Goal: Task Accomplishment & Management: Complete application form

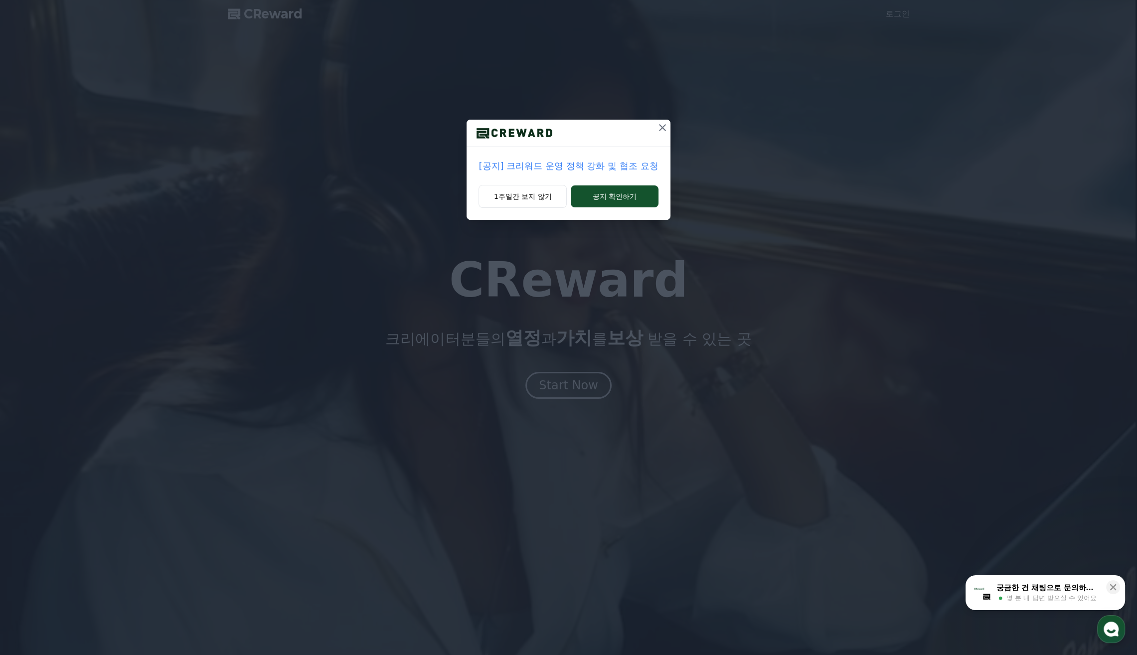
click at [663, 129] on icon at bounding box center [662, 127] width 7 height 7
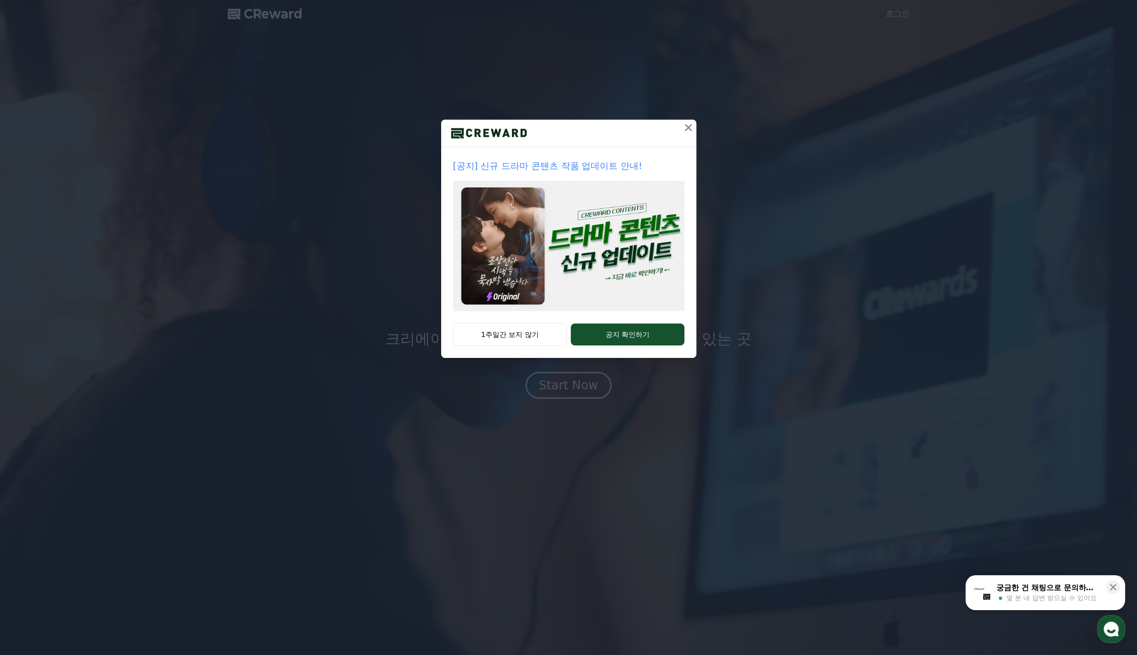
click at [689, 126] on icon at bounding box center [688, 128] width 12 height 12
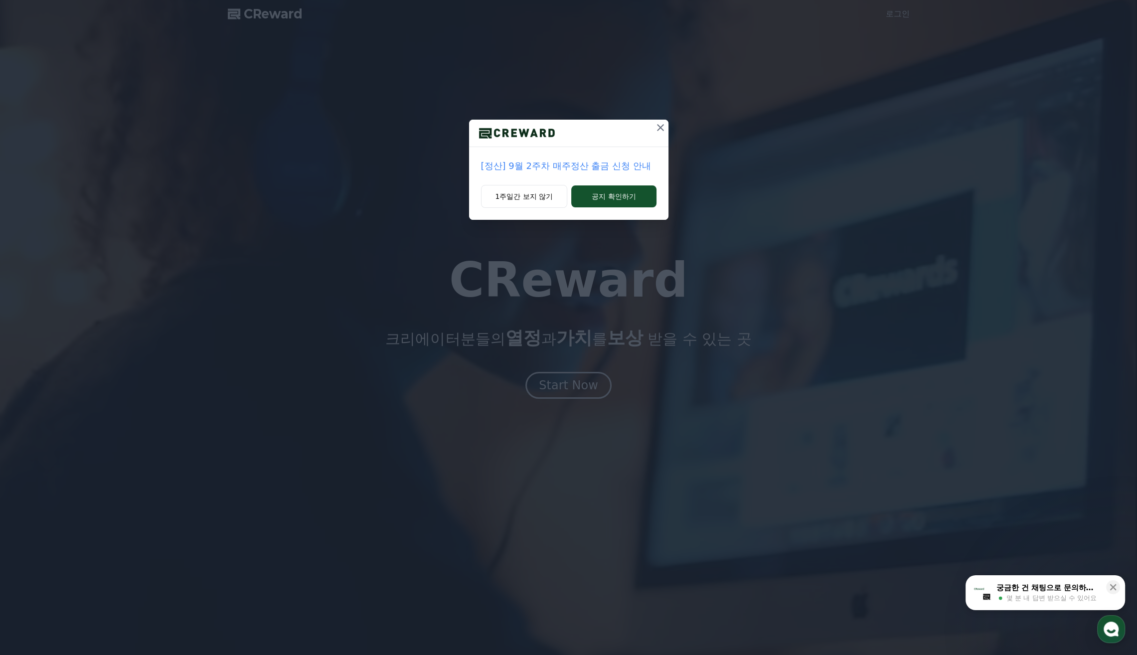
click at [664, 128] on icon at bounding box center [660, 128] width 12 height 12
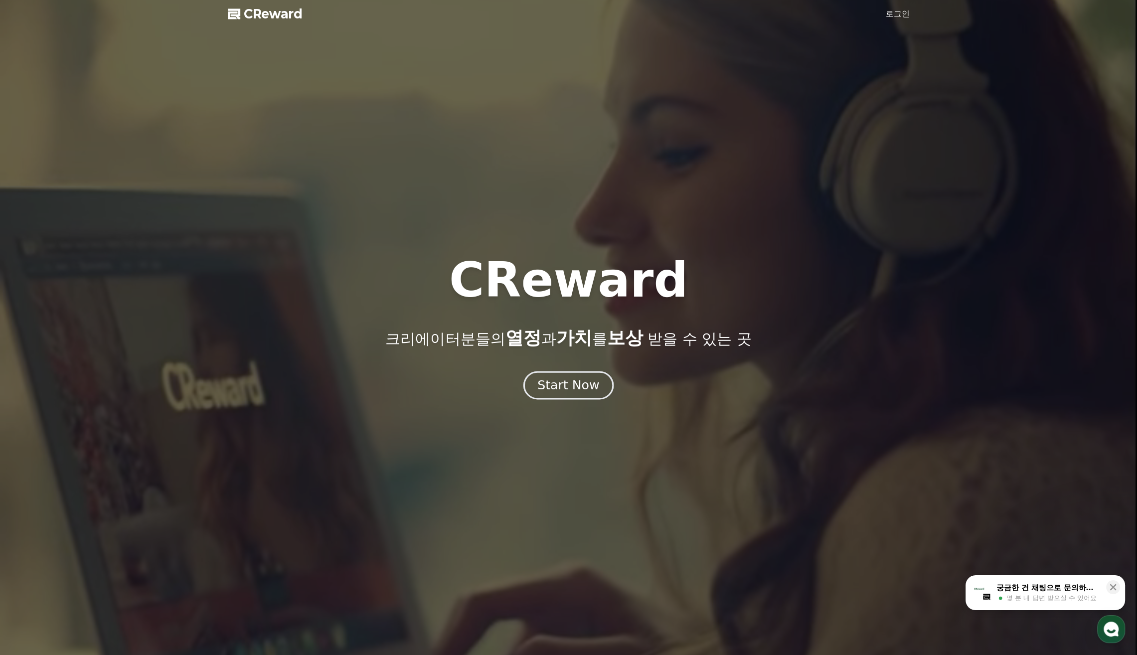
click at [572, 391] on div "Start Now" at bounding box center [568, 385] width 62 height 17
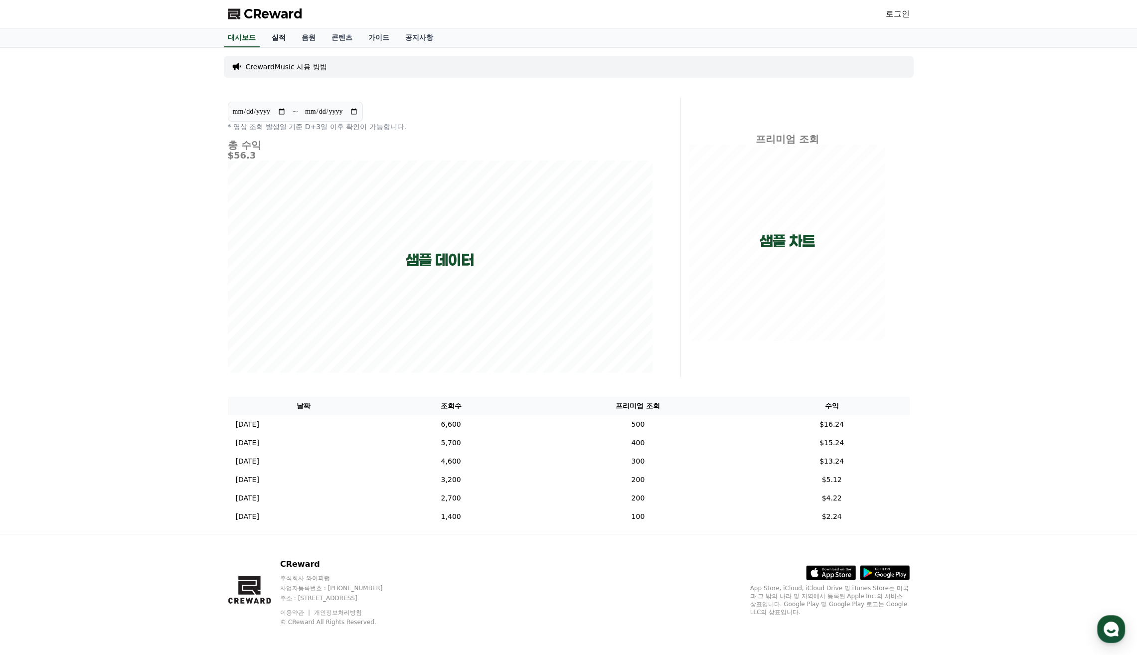
click at [281, 37] on link "실적" at bounding box center [279, 37] width 30 height 19
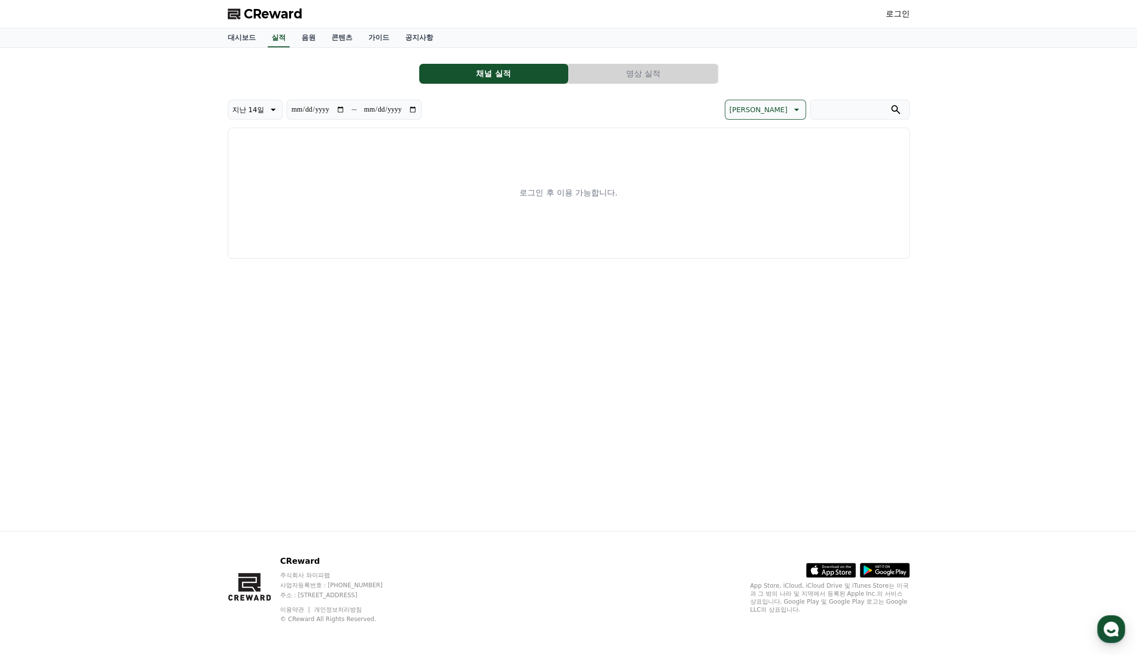
click at [626, 192] on div "로그인 후 이용 가능합니다." at bounding box center [569, 193] width 682 height 131
click at [909, 18] on link "로그인" at bounding box center [898, 14] width 24 height 12
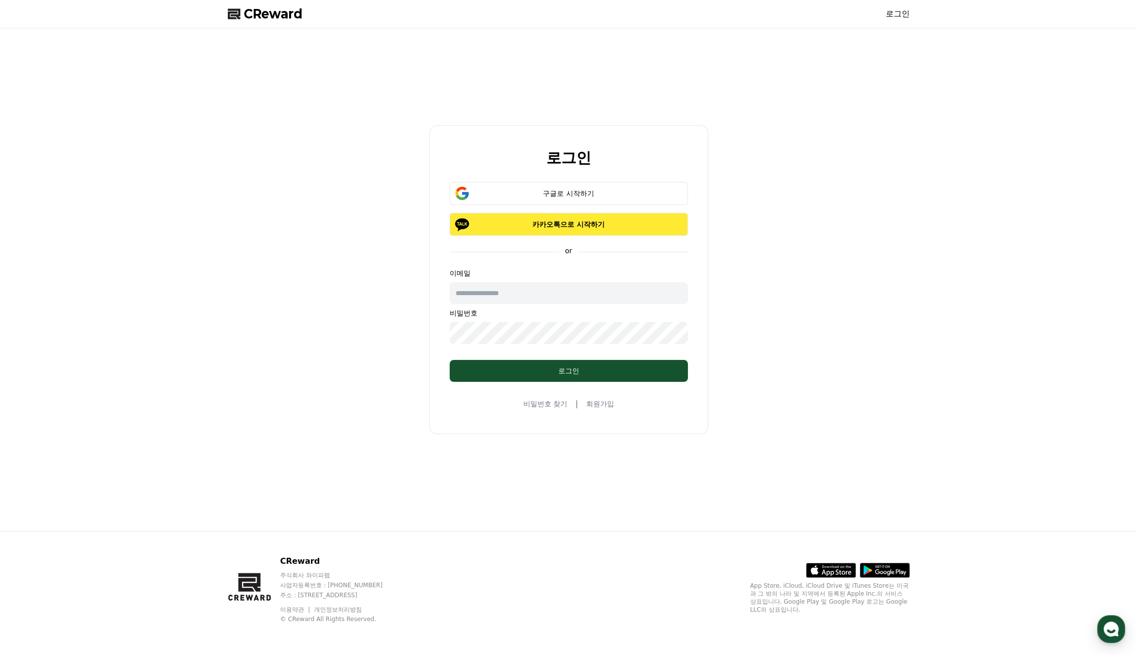
click at [611, 225] on p "카카오톡으로 시작하기" at bounding box center [568, 224] width 209 height 10
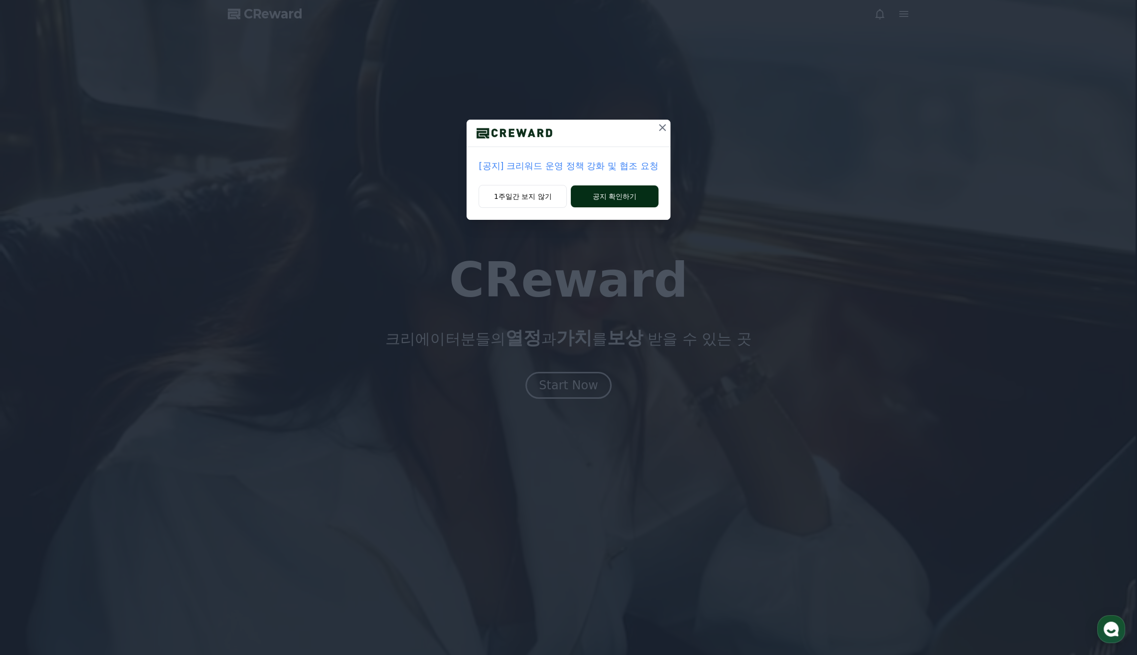
click at [601, 194] on button "공지 확인하기" at bounding box center [614, 196] width 87 height 22
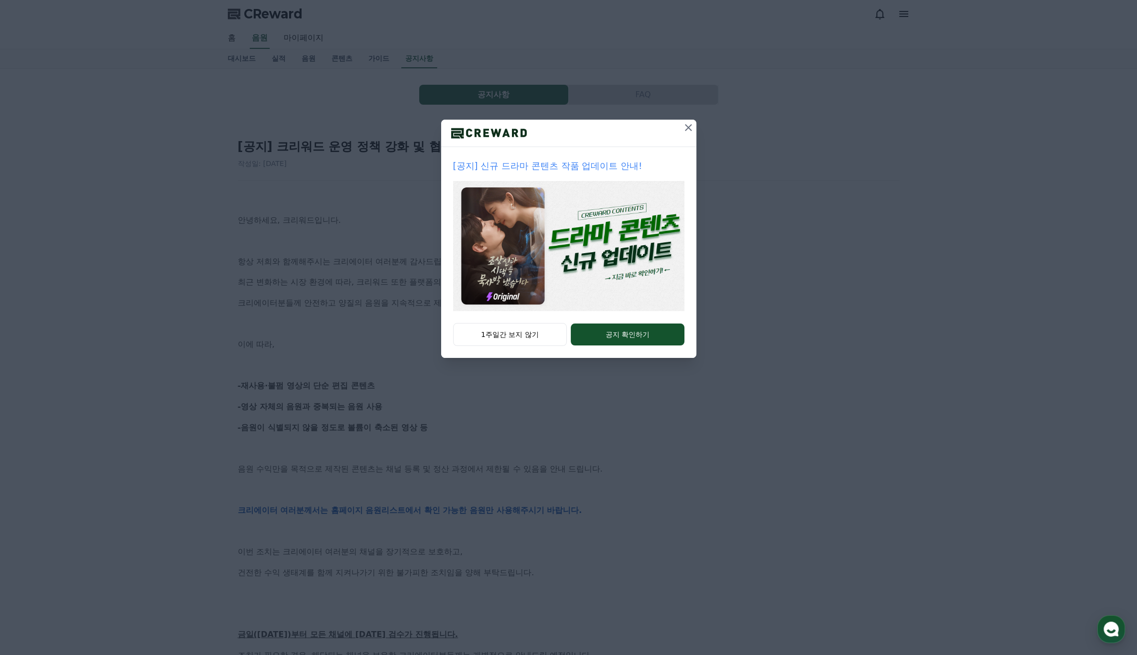
click at [690, 130] on icon at bounding box center [688, 128] width 12 height 12
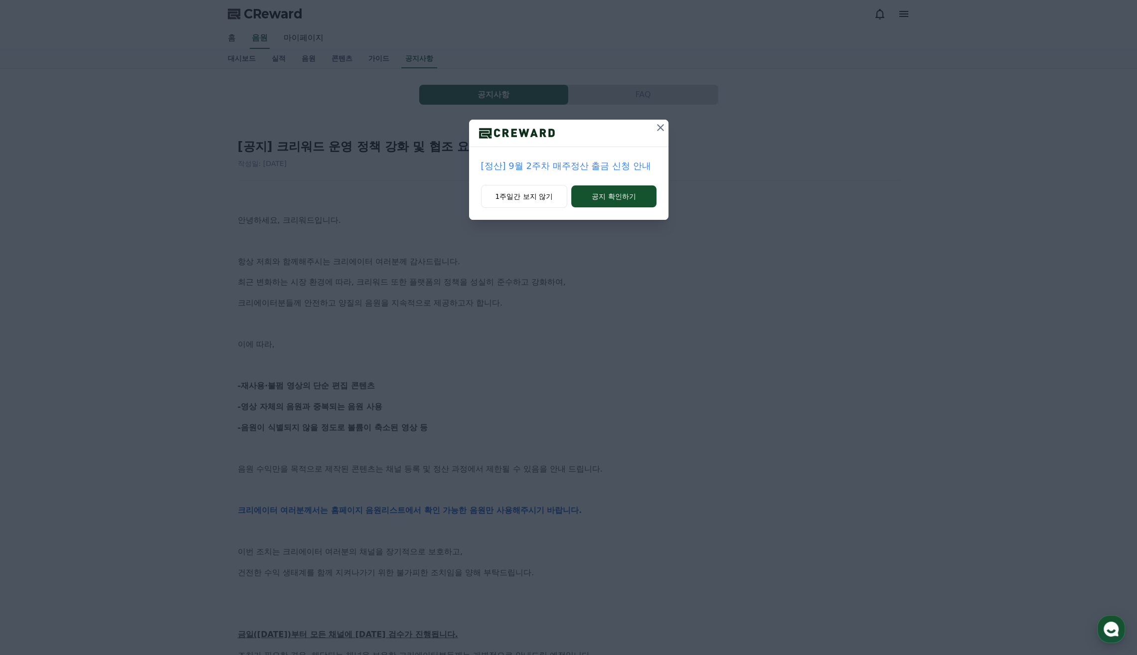
click at [661, 126] on icon at bounding box center [660, 127] width 7 height 7
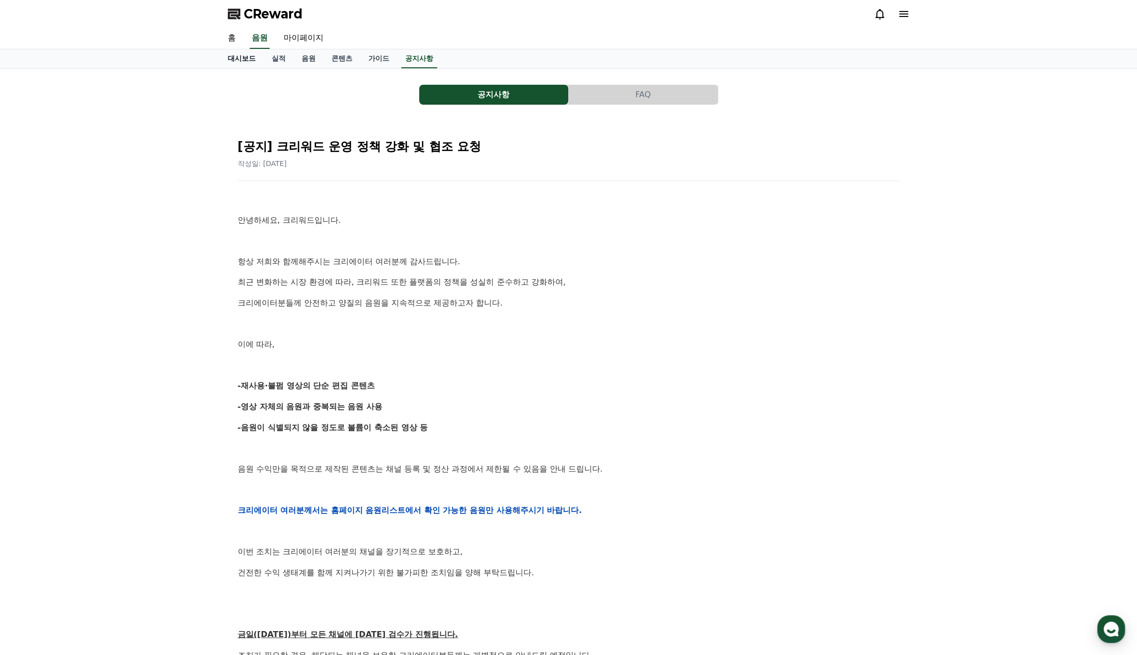
click at [242, 60] on link "대시보드" at bounding box center [242, 58] width 44 height 19
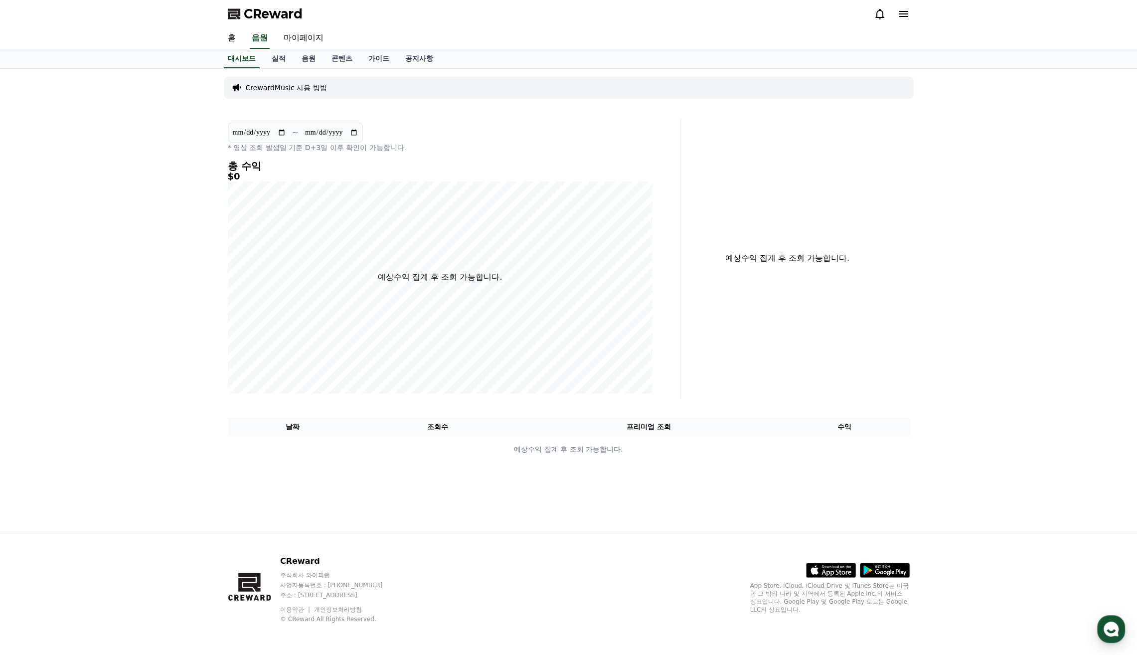
click at [975, 356] on div "**********" at bounding box center [568, 300] width 1137 height 462
click at [307, 34] on link "마이페이지" at bounding box center [304, 38] width 56 height 21
select select "**********"
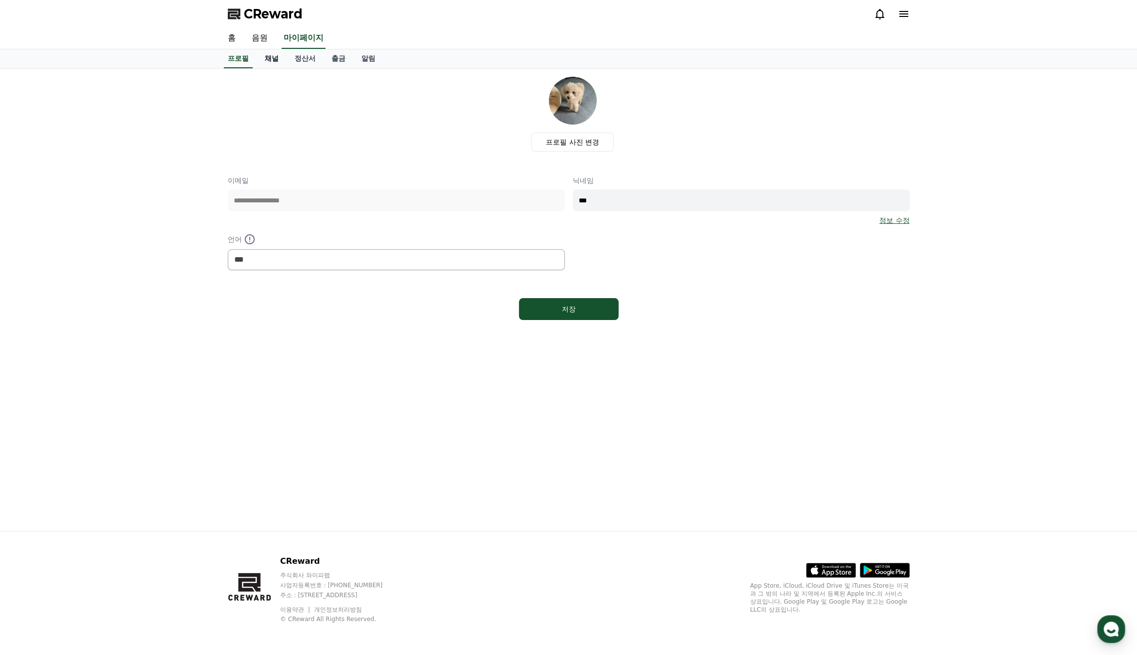
click at [273, 62] on link "채널" at bounding box center [272, 58] width 30 height 19
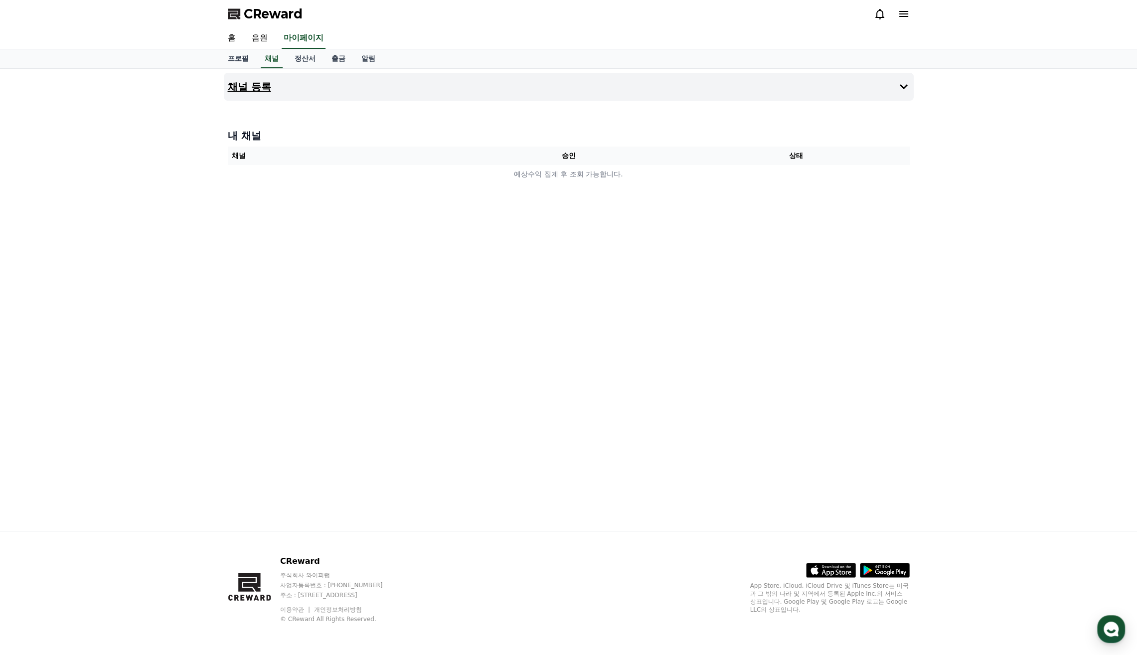
click at [278, 91] on button "채널 등록" at bounding box center [569, 87] width 690 height 28
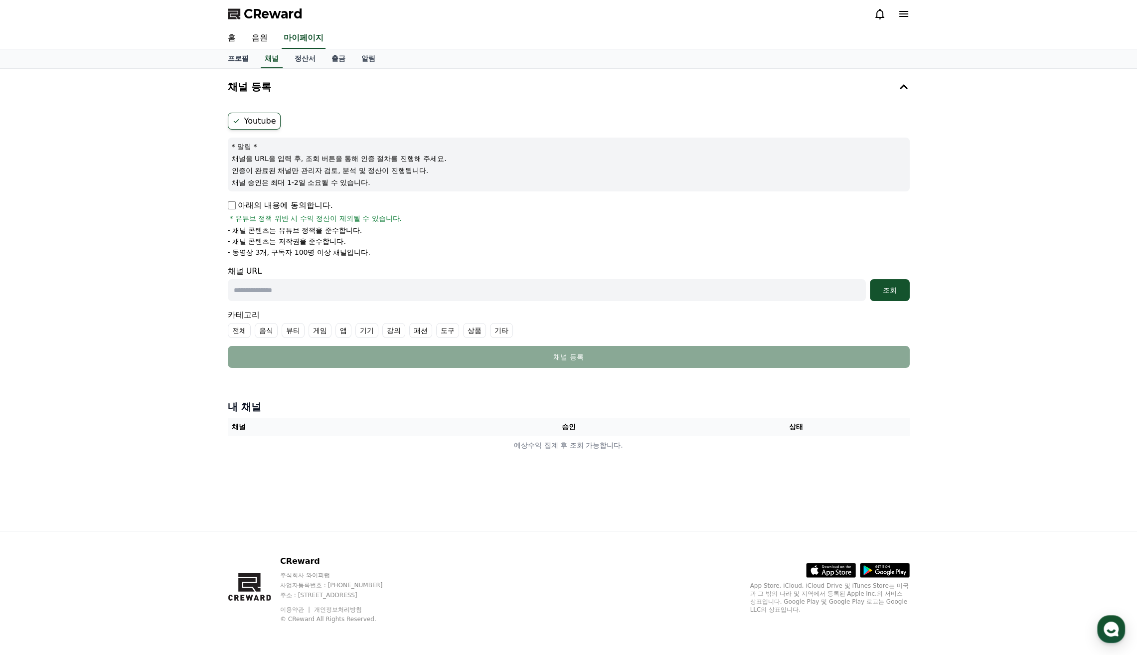
click at [226, 202] on div "Youtube * 알림 * 채널을 URL을 입력 후, 조회 버튼을 통해 인증 절차를 진행해 주세요. 인증이 완료된 채널만 관리자 검토, 분석 …" at bounding box center [569, 240] width 690 height 263
click at [294, 288] on input "text" at bounding box center [547, 290] width 638 height 22
click at [281, 286] on input "text" at bounding box center [547, 290] width 638 height 22
paste input "**********"
type input "**********"
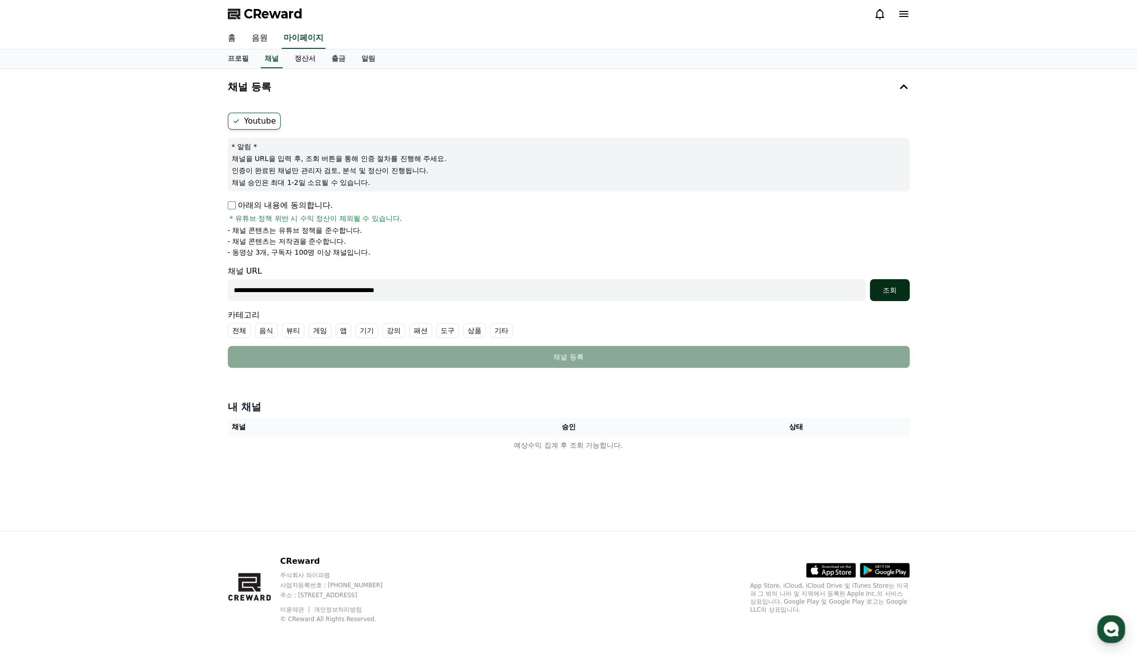
click at [899, 285] on div "조회" at bounding box center [890, 290] width 32 height 10
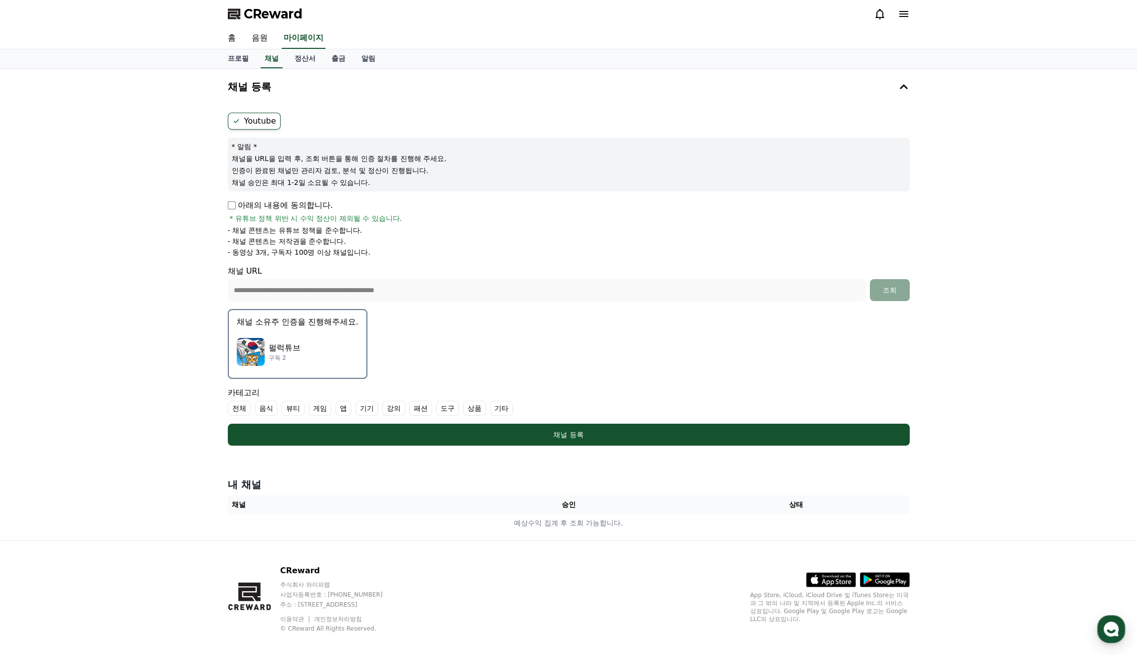
click at [304, 324] on p "채널 소유주 인증을 진행해주세요." at bounding box center [298, 322] width 122 height 12
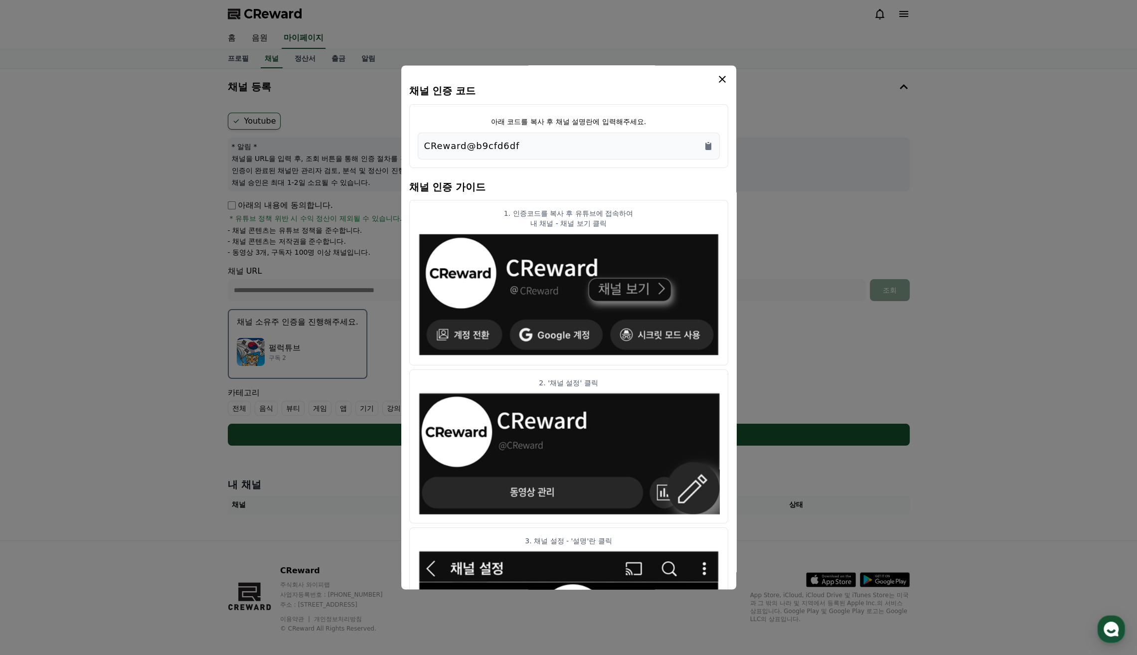
click at [548, 147] on div "CReward@b9cfd6df" at bounding box center [568, 146] width 289 height 14
click at [708, 143] on icon "Copy to clipboard" at bounding box center [708, 142] width 2 height 1
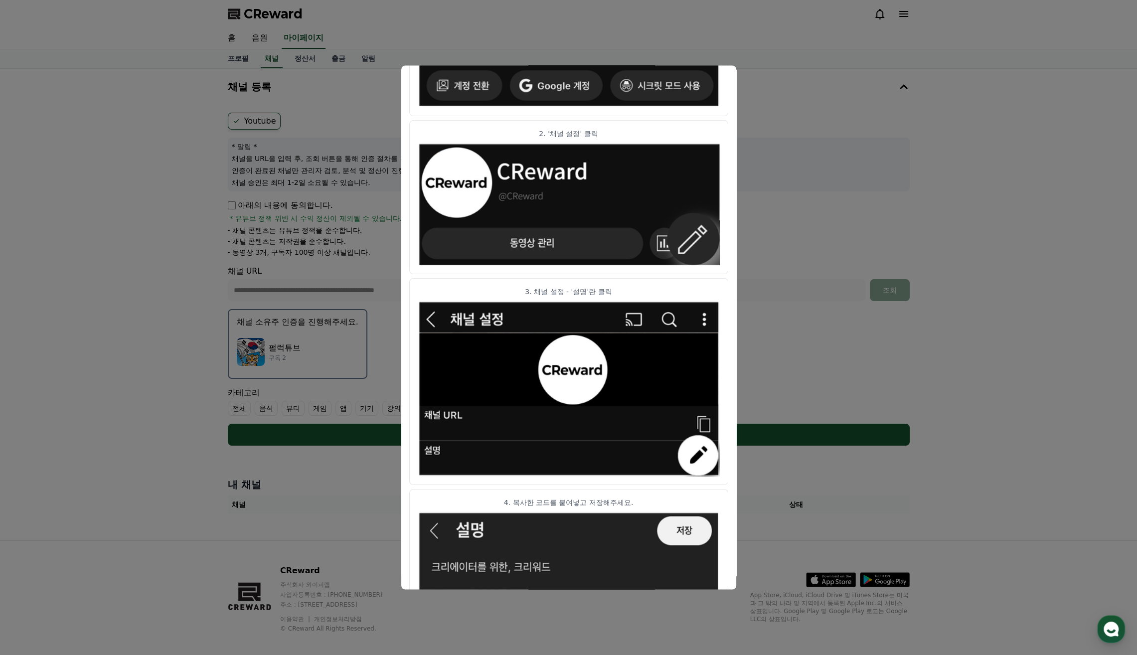
scroll to position [335, 0]
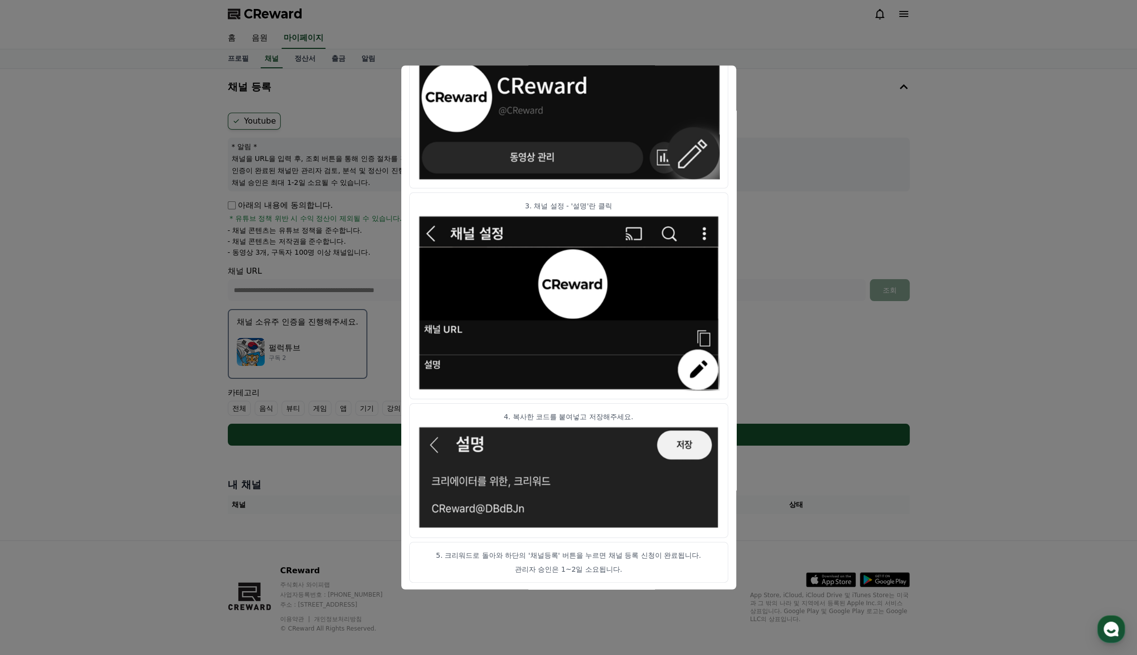
click at [1029, 333] on button "close modal" at bounding box center [568, 327] width 1137 height 655
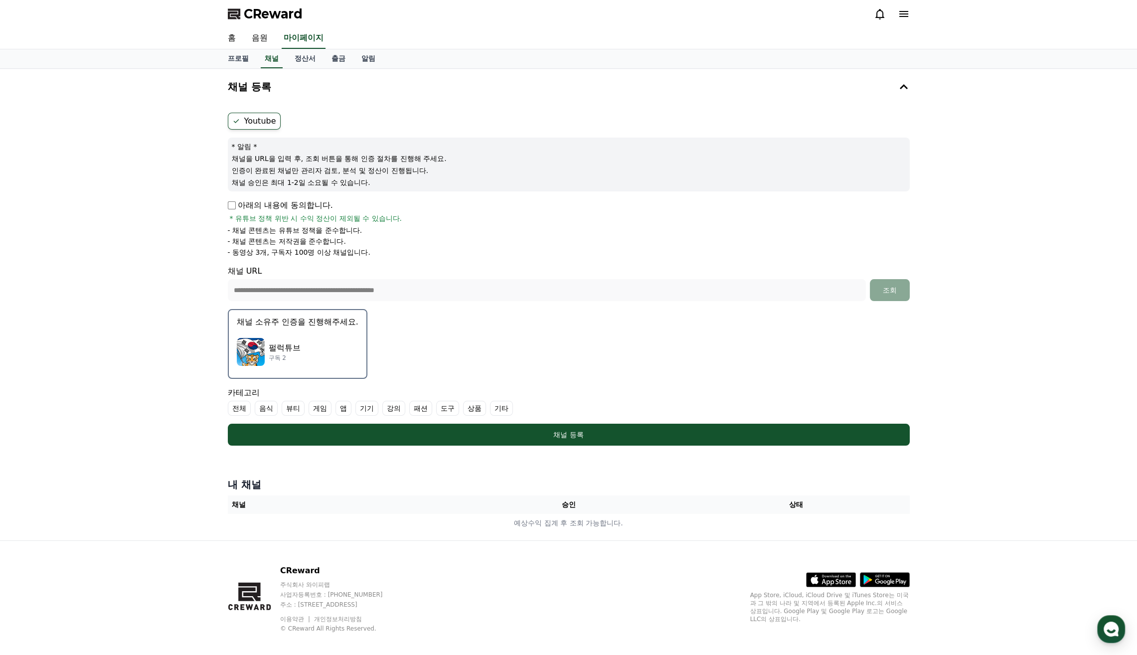
scroll to position [8, 0]
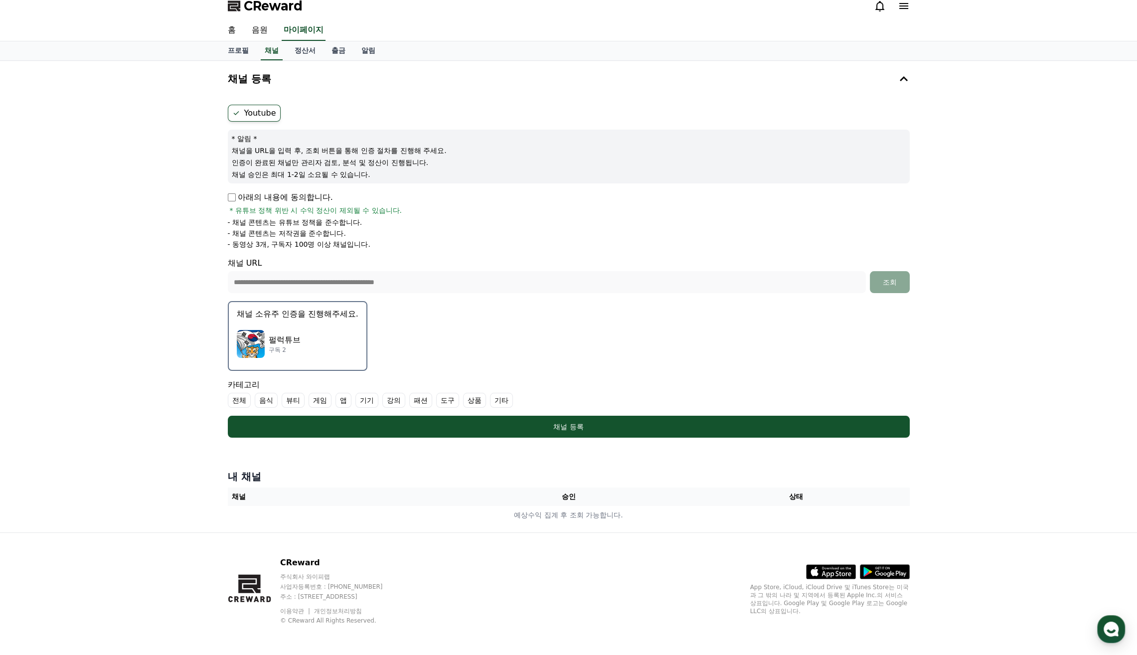
click at [328, 350] on div "펄럭튜브 구독 2" at bounding box center [298, 344] width 122 height 40
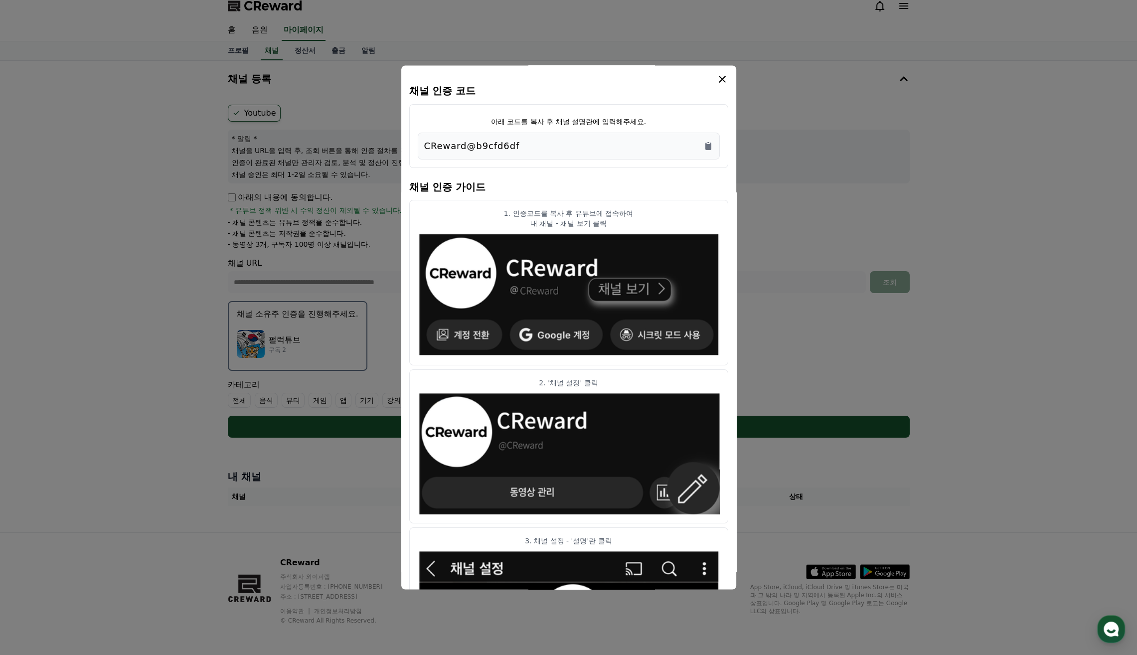
click at [726, 81] on icon "modal" at bounding box center [722, 79] width 12 height 12
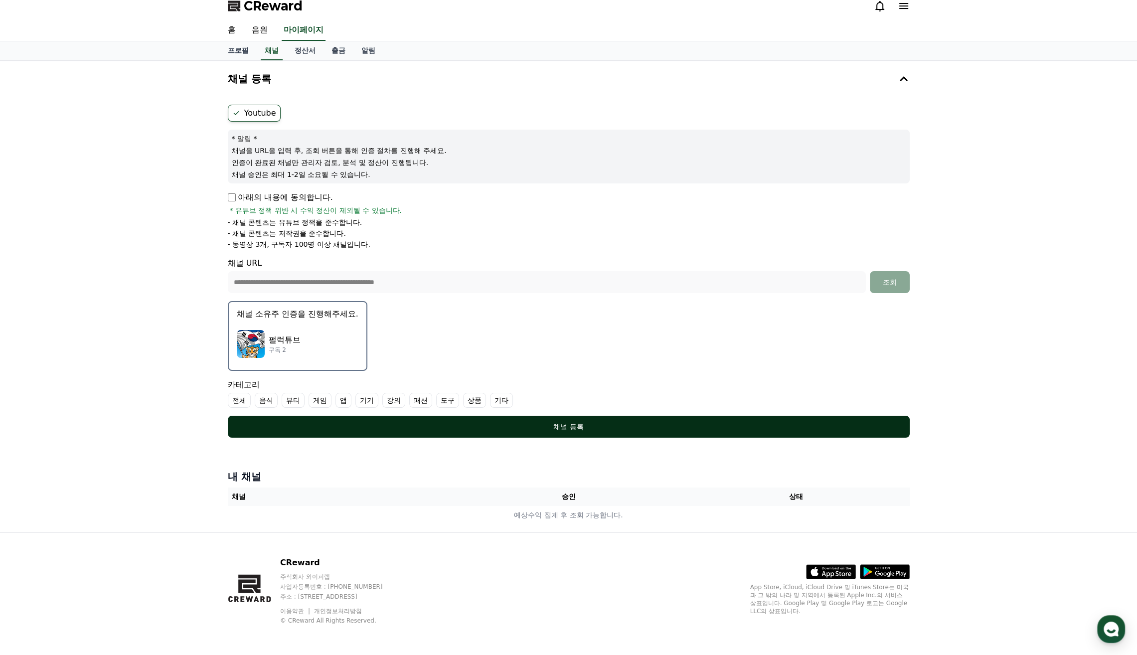
click at [654, 427] on div "채널 등록" at bounding box center [569, 427] width 642 height 10
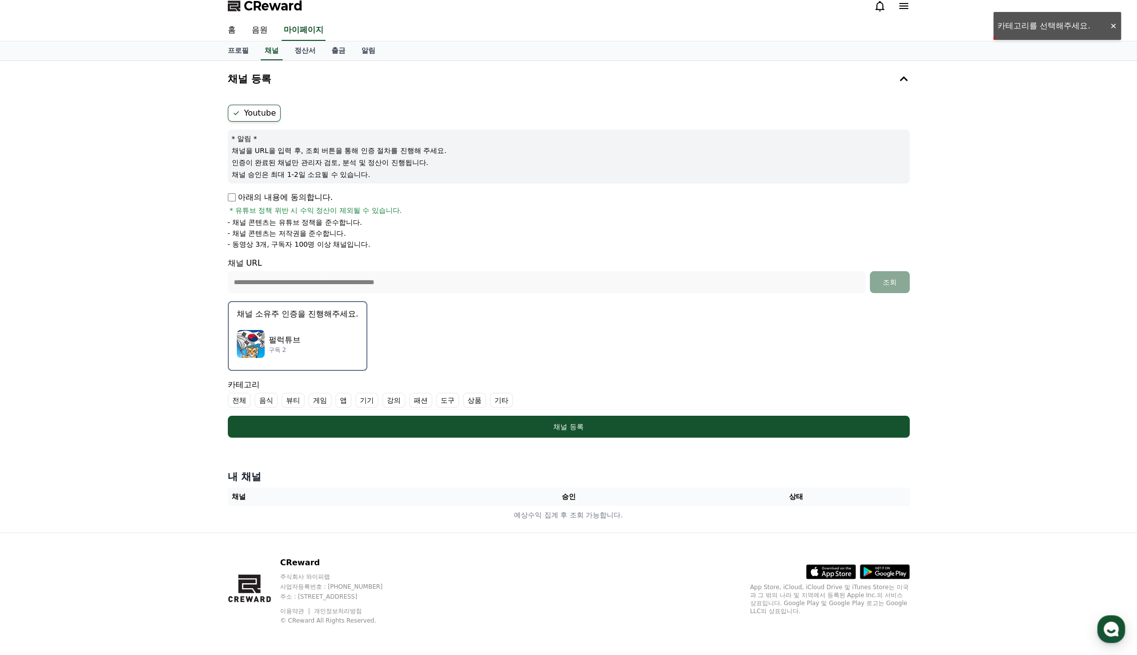
click at [1045, 27] on div "홈 음원 마이페이지" at bounding box center [568, 30] width 1137 height 21
click at [237, 399] on label "전체" at bounding box center [239, 400] width 23 height 15
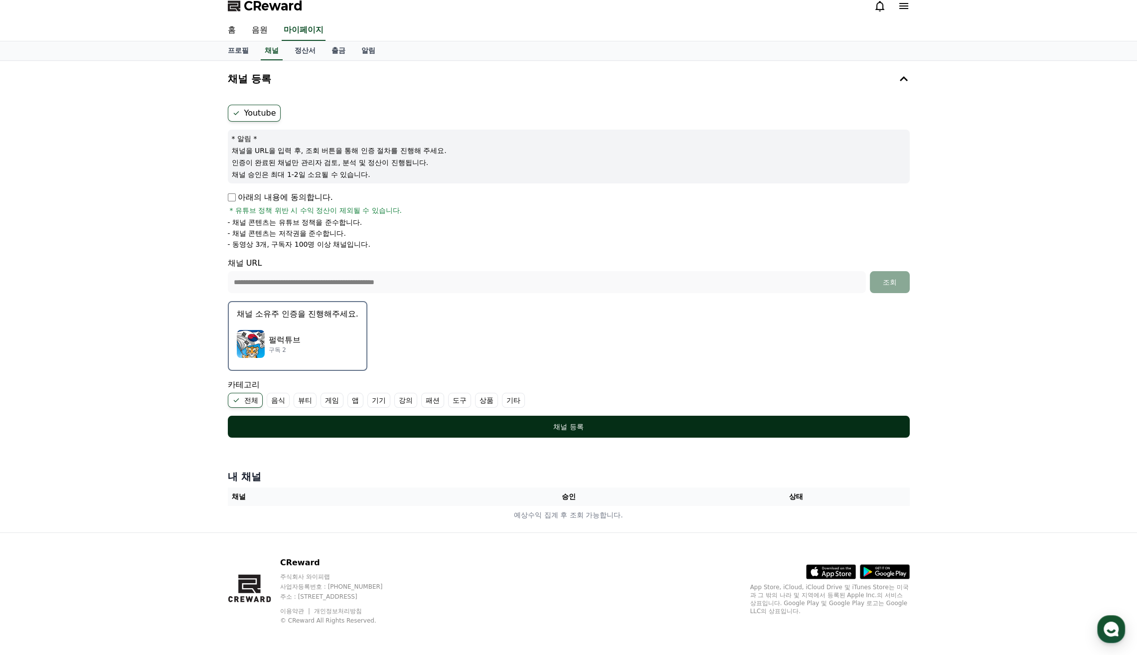
click at [713, 426] on div "채널 등록" at bounding box center [569, 427] width 642 height 10
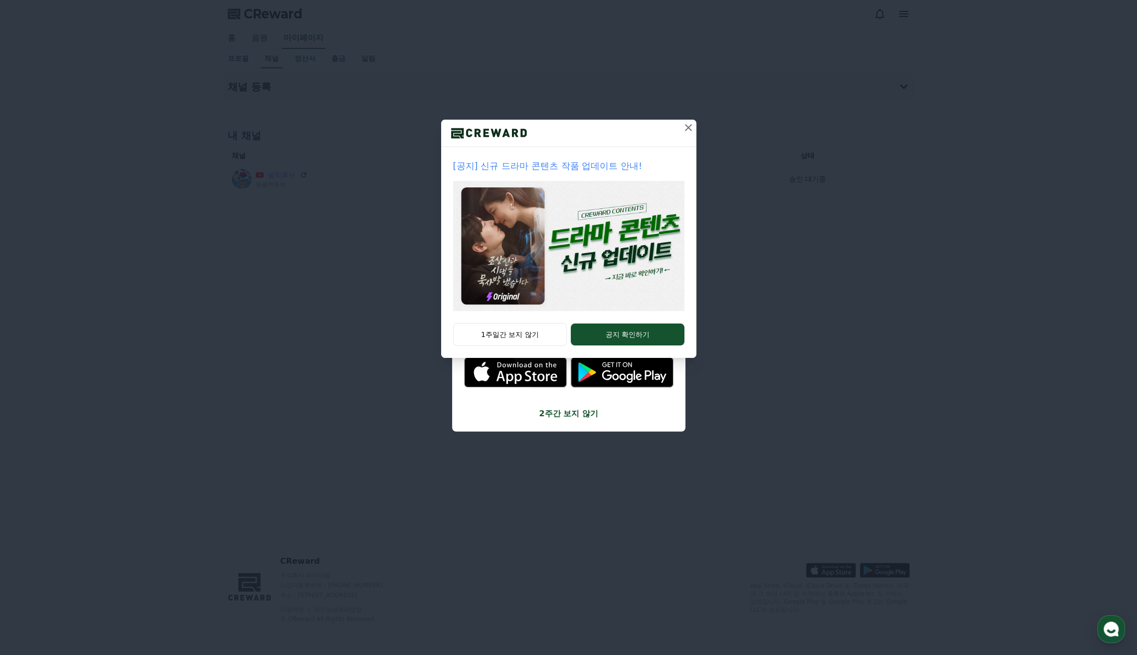
click at [687, 129] on icon at bounding box center [688, 128] width 12 height 12
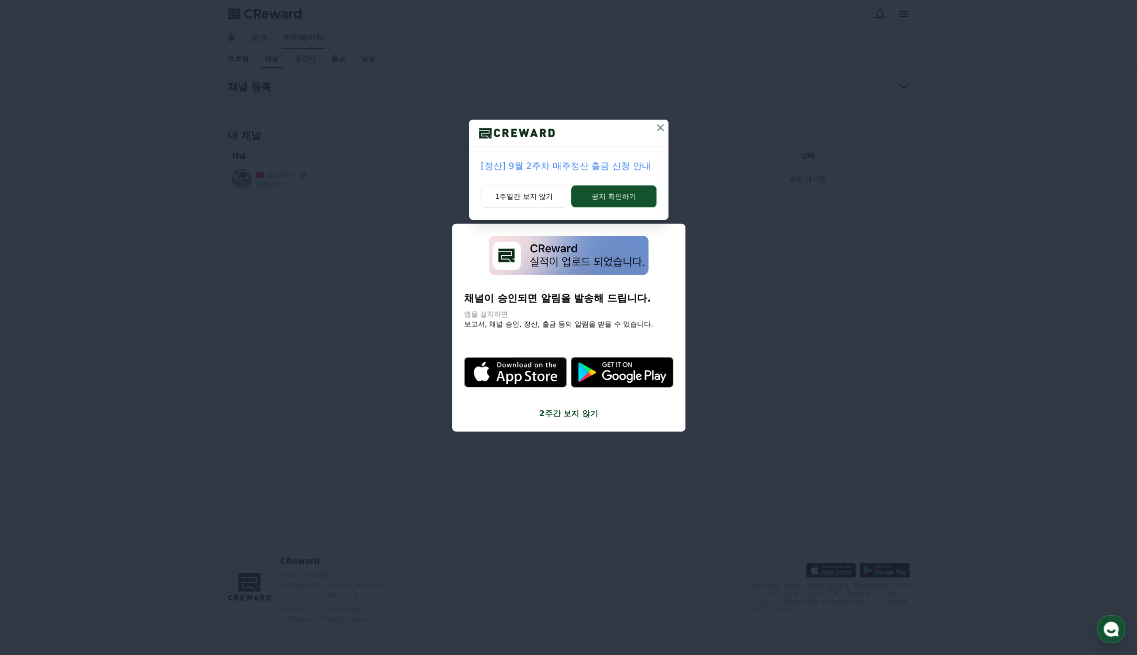
click at [662, 128] on icon at bounding box center [660, 128] width 12 height 12
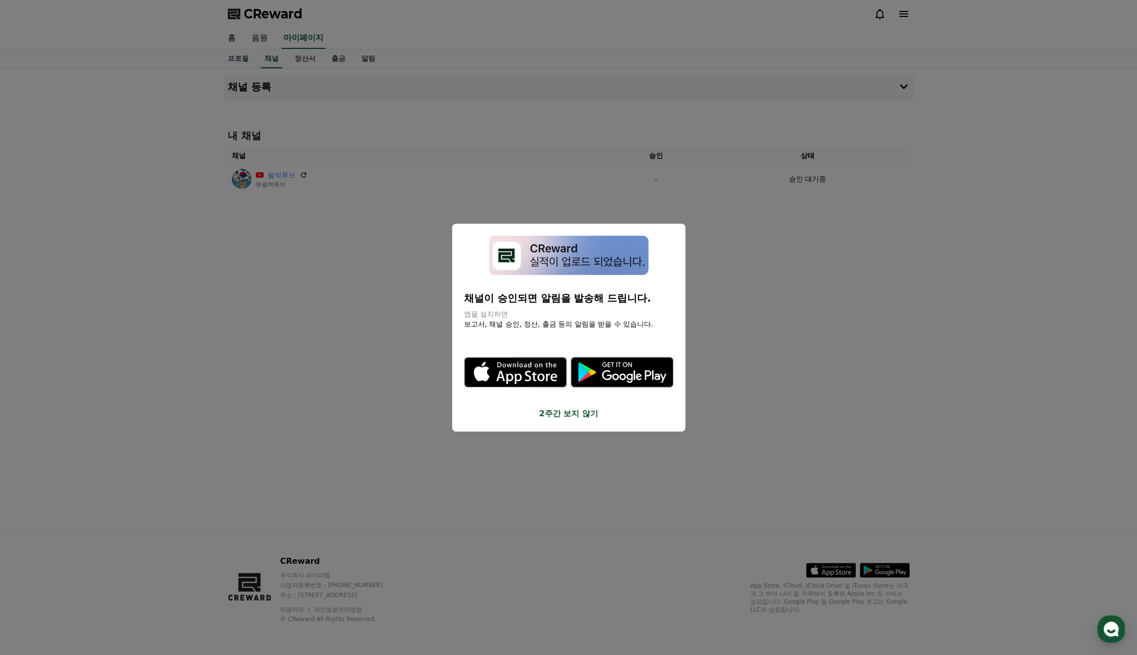
click at [813, 312] on button "close modal" at bounding box center [568, 327] width 1137 height 655
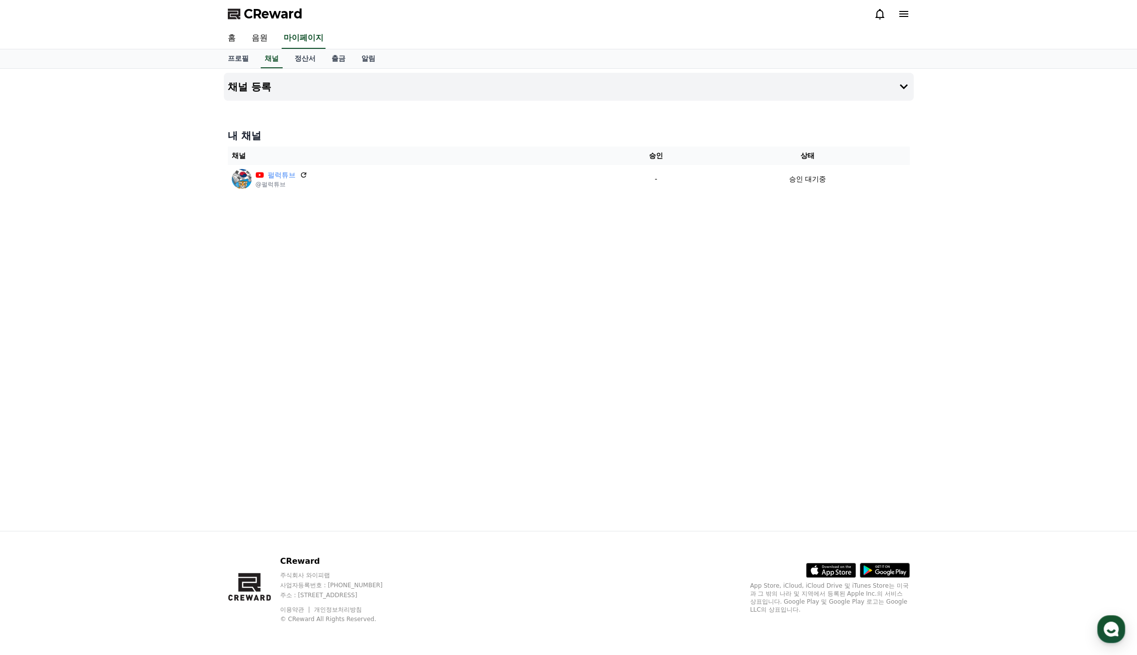
click at [943, 327] on div "채널 등록 내 채널 채널 승인 상태 펄럭튜브 @펄럭튜브 - 승인 대기중" at bounding box center [568, 300] width 1137 height 462
click at [807, 373] on div "채널 등록 내 채널 채널 승인 상태 펄럭튜브 @펄럭튜브 - 승인 대기중" at bounding box center [569, 300] width 698 height 462
click at [825, 386] on div "채널 등록 내 채널 채널 승인 상태 펄럭튜브 @펄럭튜브 - 승인 대기중" at bounding box center [569, 300] width 698 height 462
click at [500, 347] on div "채널 등록 내 채널 채널 승인 상태 펄럭튜브 @펄럭튜브 - 승인 대기중" at bounding box center [569, 300] width 698 height 462
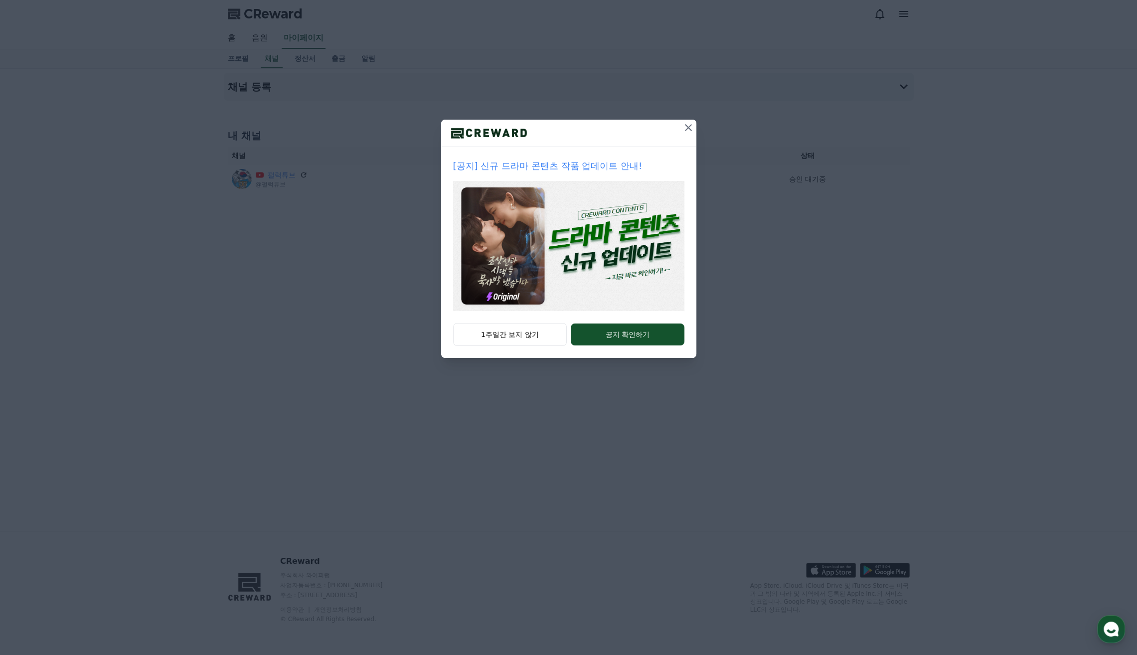
click at [700, 130] on div "[공지] 신규 드라마 콘텐츠 작품 업데이트 안내! 1주일간 보지 않기 공지 확인하기" at bounding box center [568, 187] width 1137 height 374
click at [691, 130] on icon at bounding box center [688, 128] width 12 height 12
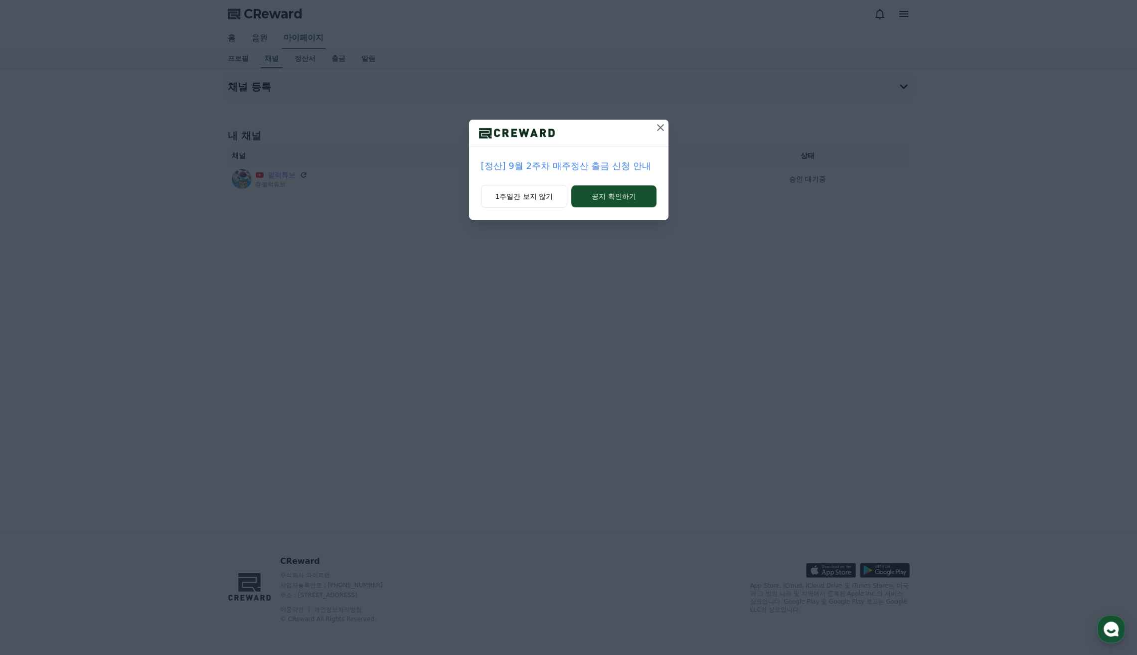
click at [659, 133] on icon at bounding box center [660, 128] width 12 height 12
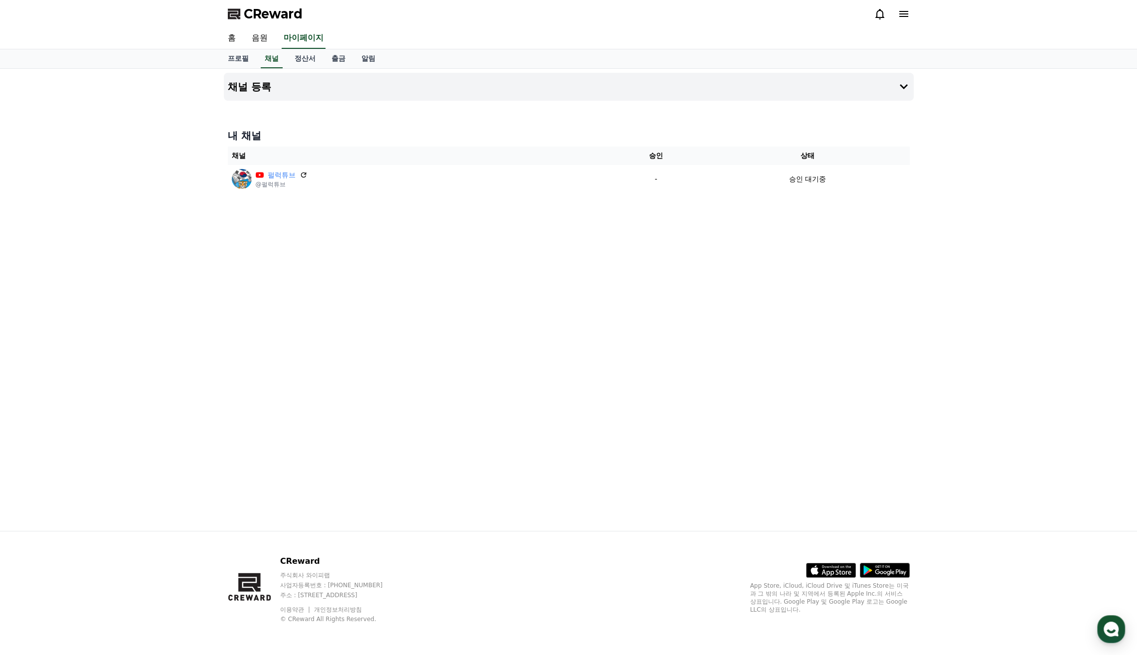
click at [770, 316] on div "채널 등록 내 채널 채널 승인 상태 펄럭튜브 @펄럭튜브 - 승인 대기중" at bounding box center [569, 300] width 698 height 462
